Goal: Task Accomplishment & Management: Use online tool/utility

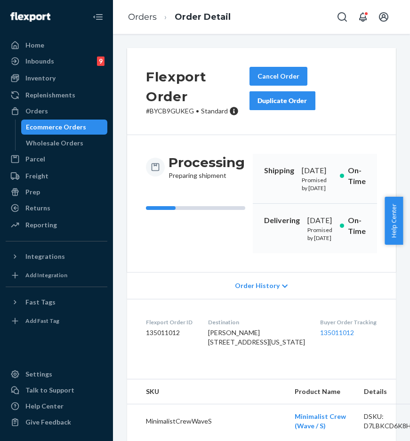
click at [72, 114] on div "Orders" at bounding box center [57, 110] width 100 height 13
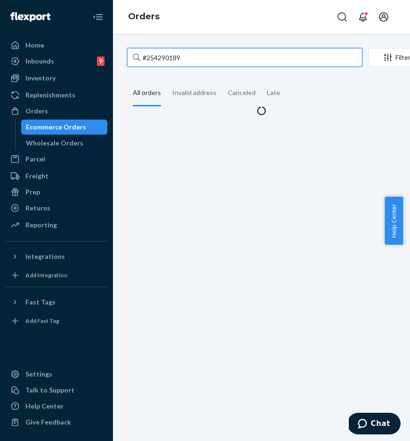
click at [204, 55] on input "#254290189" at bounding box center [244, 57] width 235 height 19
paste input "3946446"
drag, startPoint x: 217, startPoint y: 56, endPoint x: 135, endPoint y: 57, distance: 81.9
click at [135, 57] on div "#253946446" at bounding box center [244, 57] width 235 height 19
click at [135, 57] on input "#253946446" at bounding box center [244, 57] width 235 height 19
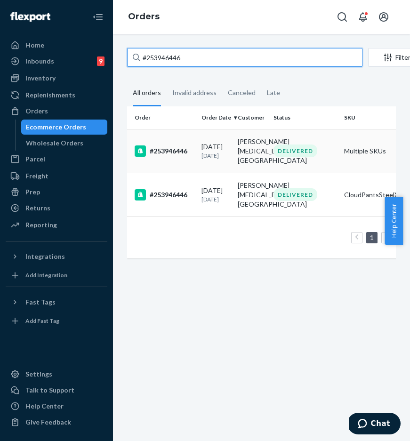
type input "#253946446"
click at [176, 152] on div "#253946446" at bounding box center [164, 150] width 59 height 11
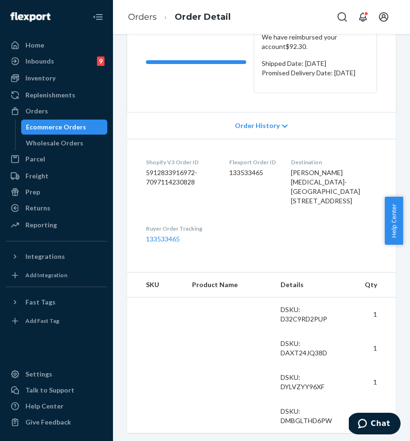
scroll to position [167, 0]
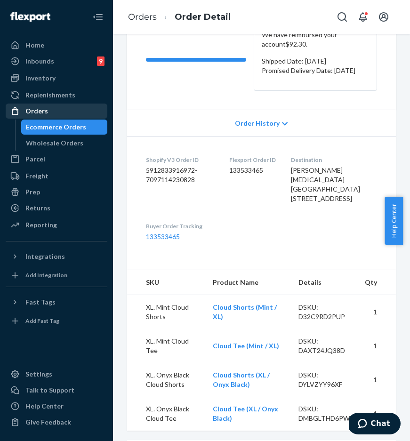
click at [62, 110] on div "Orders" at bounding box center [57, 110] width 100 height 13
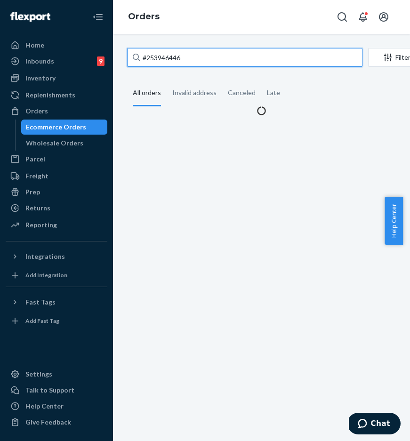
click at [193, 63] on input "#253946446" at bounding box center [244, 57] width 235 height 19
paste input "536961"
drag, startPoint x: 198, startPoint y: 60, endPoint x: 126, endPoint y: 56, distance: 72.2
click at [127, 56] on input "#253946446" at bounding box center [244, 57] width 235 height 19
type input "#253536961"
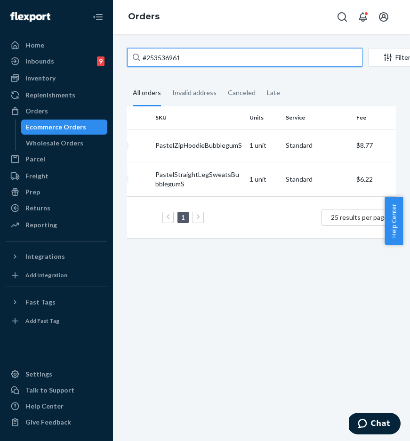
scroll to position [0, 142]
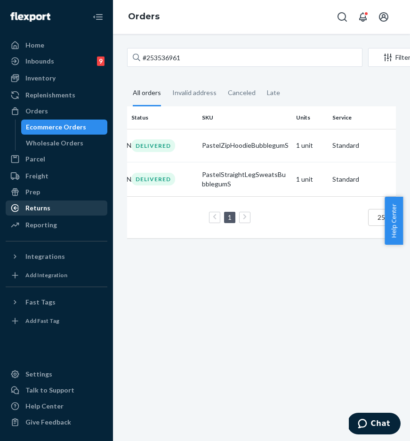
click at [64, 206] on div "Returns" at bounding box center [57, 207] width 100 height 13
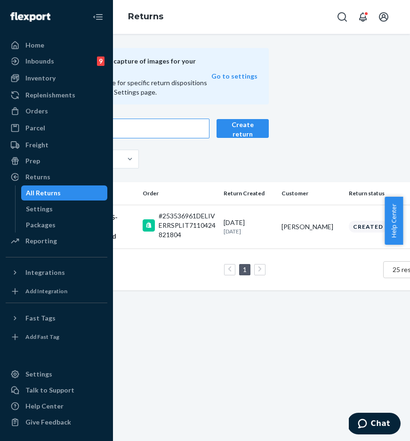
scroll to position [0, 125]
type input "#253536961"
click at [141, 217] on td "#253536961DELIVERRSPLIT7110424821804" at bounding box center [181, 227] width 80 height 44
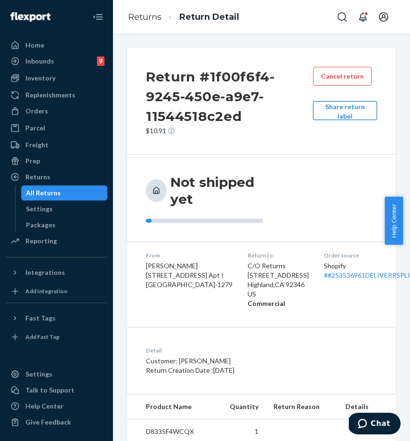
click at [329, 108] on button "Share return label" at bounding box center [345, 110] width 64 height 19
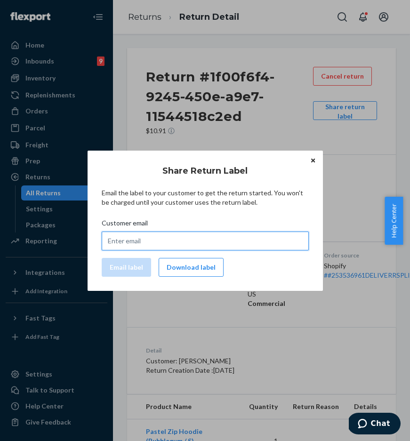
drag, startPoint x: 197, startPoint y: 241, endPoint x: 174, endPoint y: 245, distance: 23.8
click at [197, 241] on input "Customer email" at bounding box center [205, 241] width 207 height 19
paste input "[EMAIL_ADDRESS][DOMAIN_NAME]"
type input "[EMAIL_ADDRESS][DOMAIN_NAME]"
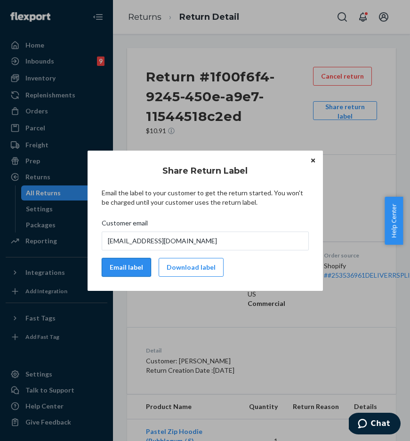
click at [134, 265] on button "Email label" at bounding box center [126, 267] width 49 height 19
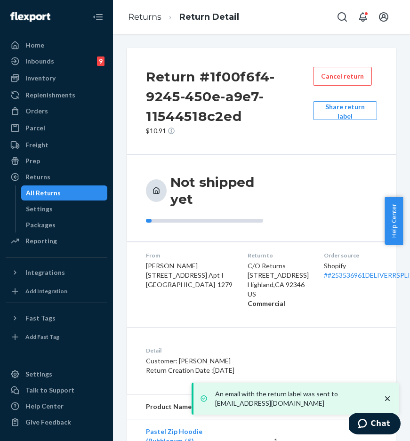
click at [72, 199] on div "All Returns" at bounding box center [64, 192] width 85 height 13
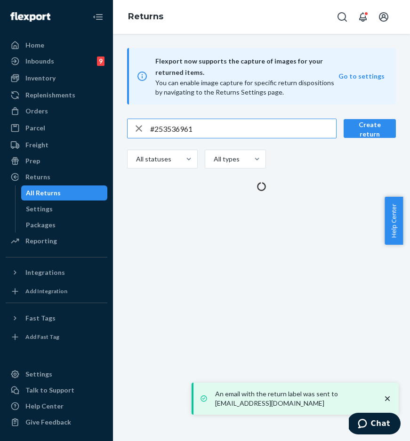
drag, startPoint x: 223, startPoint y: 122, endPoint x: 223, endPoint y: 128, distance: 6.6
click at [223, 122] on input "#253536961" at bounding box center [243, 128] width 186 height 19
drag, startPoint x: 209, startPoint y: 129, endPoint x: 95, endPoint y: 130, distance: 113.9
click at [95, 130] on div "Home Inbounds 9 Shipping Plans Problems 9 Inventory Products Replenishments Ord…" at bounding box center [205, 220] width 410 height 441
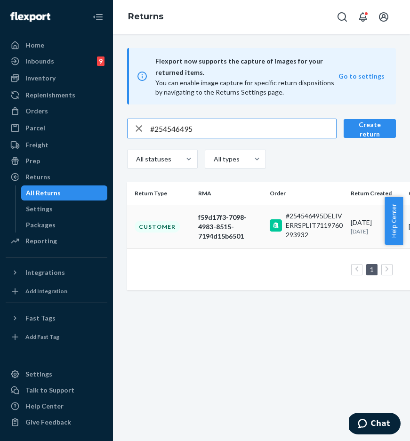
type input "#254546495"
click at [181, 228] on td "Customer" at bounding box center [160, 227] width 67 height 44
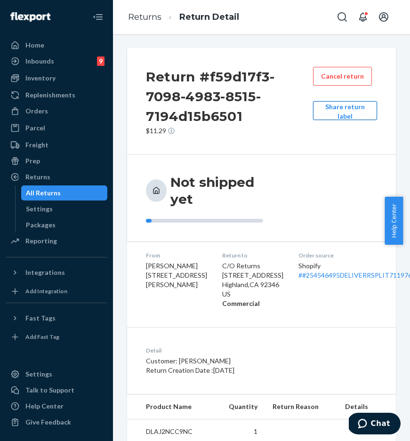
click at [333, 110] on button "Share return label" at bounding box center [345, 110] width 64 height 19
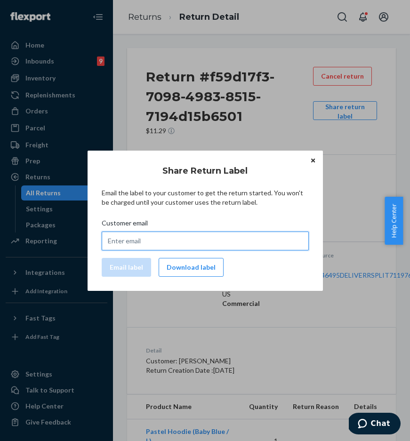
click at [162, 242] on input "Customer email" at bounding box center [205, 241] width 207 height 19
click at [168, 243] on input "Customer email" at bounding box center [205, 241] width 207 height 19
paste input "[EMAIL_ADDRESS][DOMAIN_NAME]"
type input "[EMAIL_ADDRESS][DOMAIN_NAME]"
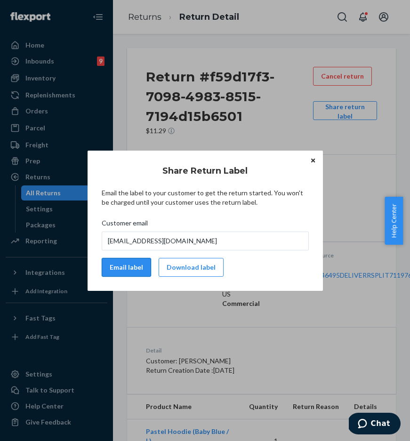
click at [133, 265] on button "Email label" at bounding box center [126, 267] width 49 height 19
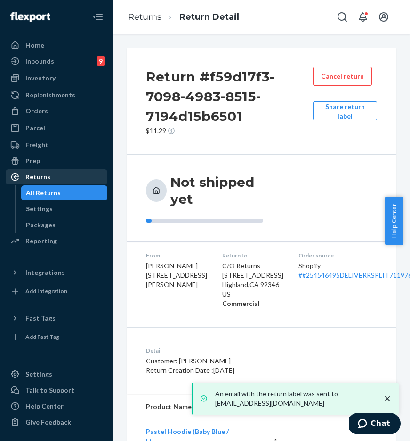
click at [47, 172] on div "Returns" at bounding box center [37, 176] width 25 height 9
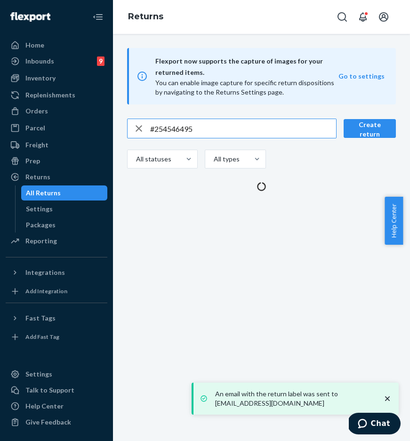
click at [219, 134] on input "#254546495" at bounding box center [243, 128] width 186 height 19
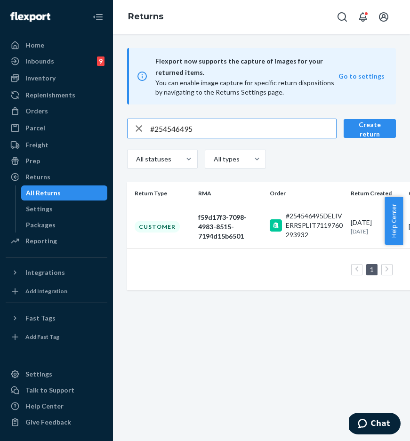
drag, startPoint x: 227, startPoint y: 131, endPoint x: 124, endPoint y: 126, distance: 102.7
click at [124, 126] on div "#254546495 Create return All statuses All types Return Type RMA Order Return Cr…" at bounding box center [261, 205] width 283 height 172
type input "#253508755"
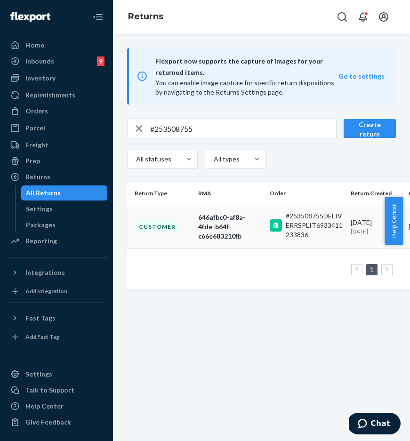
click at [225, 221] on div "646afbc0-af8a-4fde-b64f-c66e683210fb" at bounding box center [230, 227] width 64 height 28
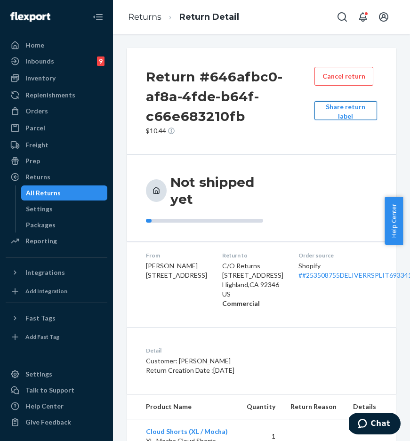
click at [332, 115] on button "Share return label" at bounding box center [345, 110] width 63 height 19
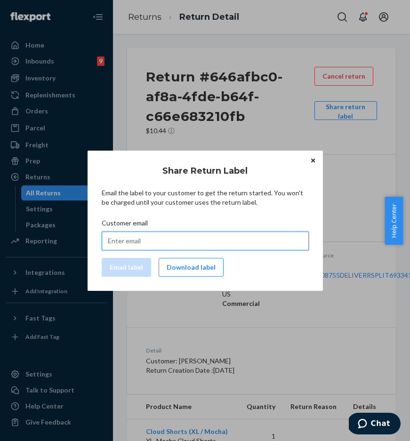
click at [198, 244] on input "Customer email" at bounding box center [205, 241] width 207 height 19
paste input "[EMAIL_ADDRESS][DOMAIN_NAME]"
type input "[EMAIL_ADDRESS][DOMAIN_NAME]"
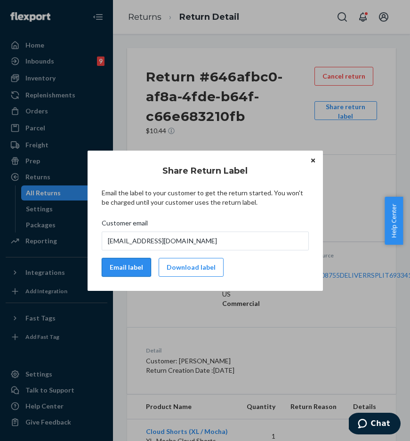
click at [135, 269] on button "Email label" at bounding box center [126, 267] width 49 height 19
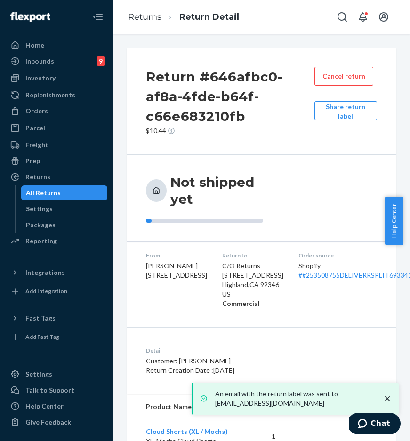
click at [281, 50] on div "Return #646afbc0-af8a-4fde-b64f-c66e683210fb $10.44 Cancel return Share return …" at bounding box center [261, 101] width 269 height 107
